Goal: Transaction & Acquisition: Purchase product/service

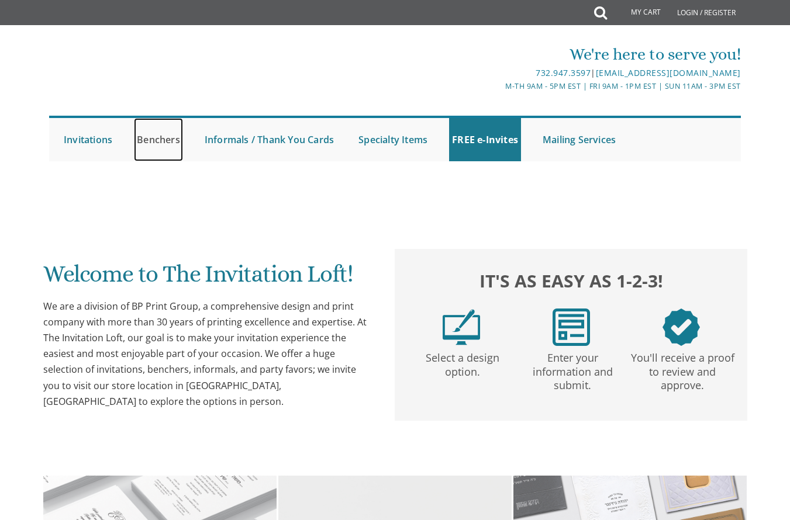
click at [140, 139] on link "Benchers" at bounding box center [158, 139] width 49 height 43
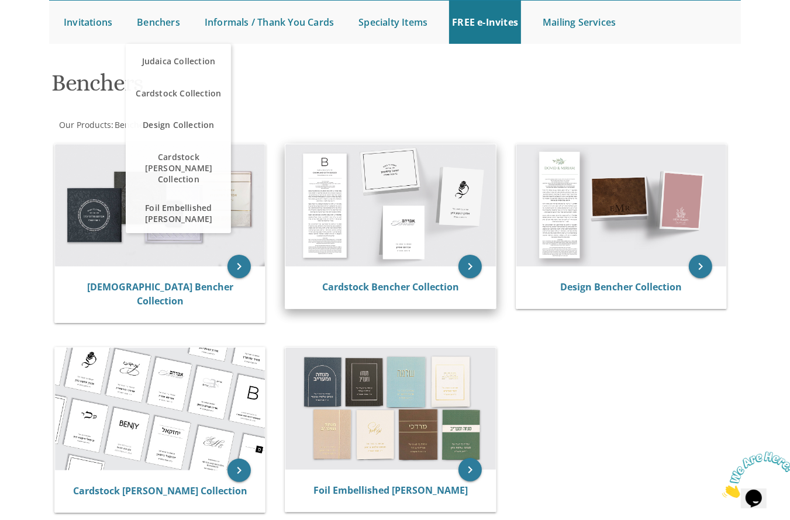
scroll to position [175, 0]
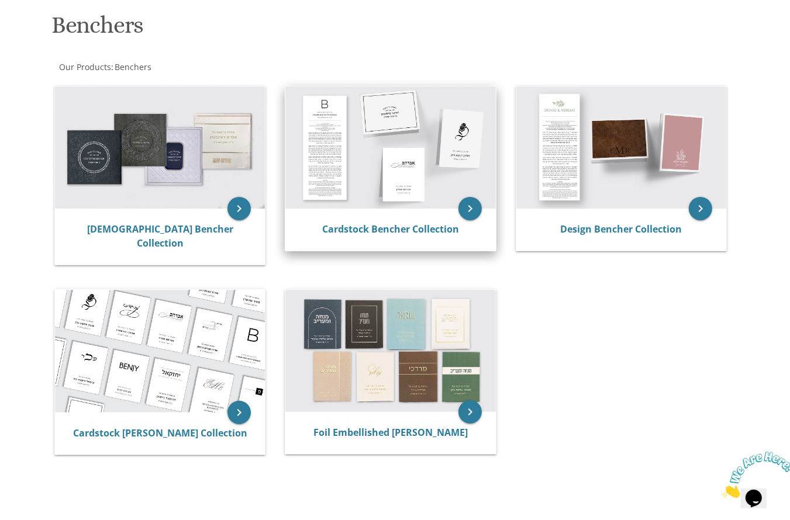
click at [402, 184] on img at bounding box center [390, 148] width 210 height 123
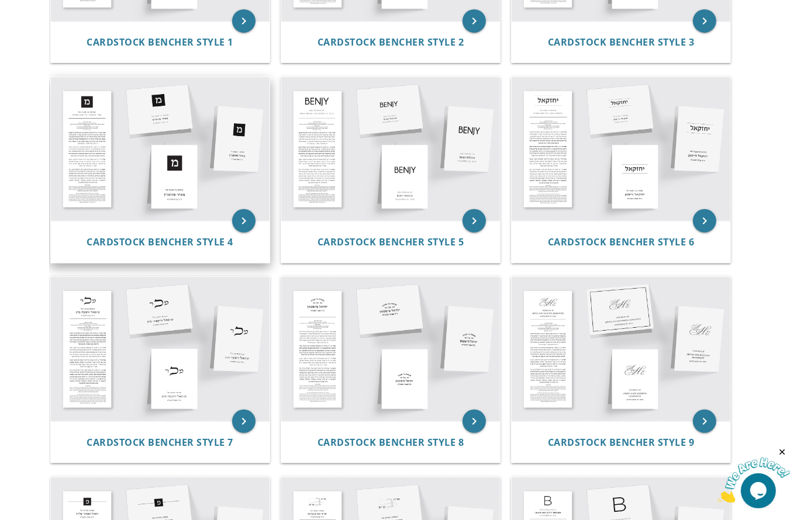
scroll to position [409, 0]
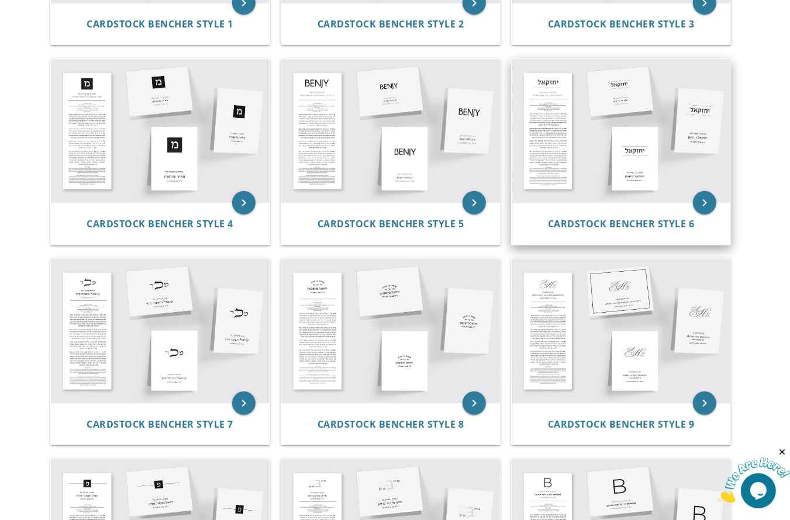
click at [625, 177] on img at bounding box center [620, 131] width 219 height 144
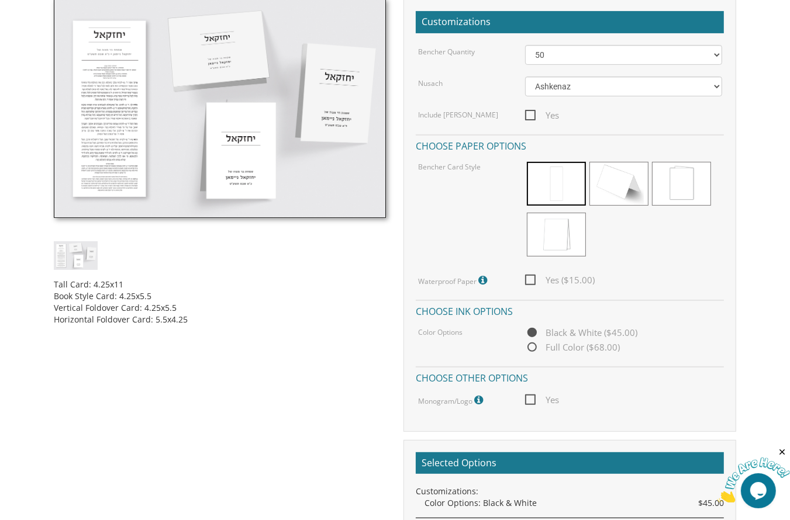
scroll to position [468, 0]
